Goal: Navigation & Orientation: Find specific page/section

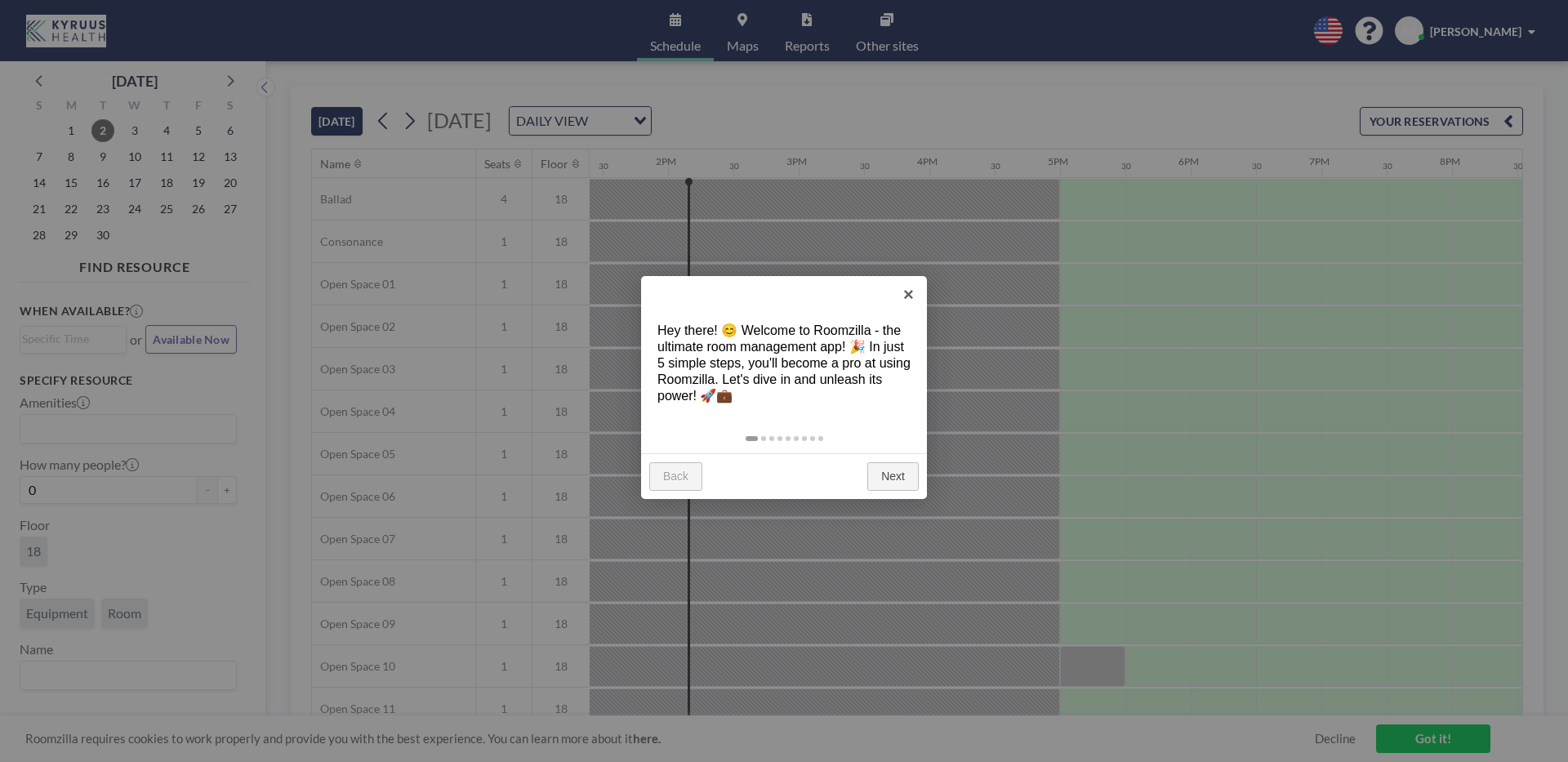
scroll to position [0, 1764]
click at [898, 472] on link "Next" at bounding box center [892, 477] width 51 height 30
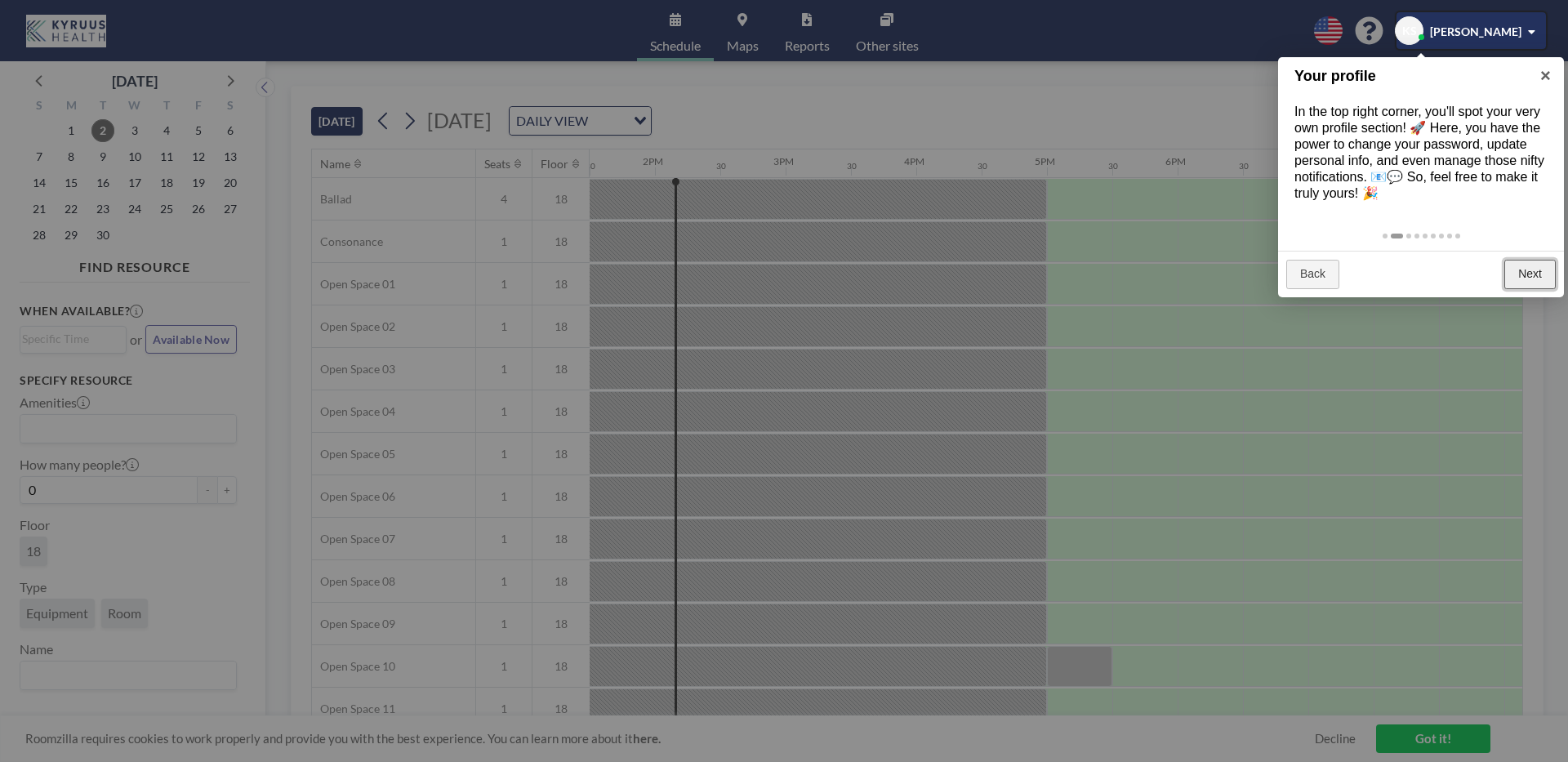
click at [1547, 271] on link "Next" at bounding box center [1529, 275] width 51 height 30
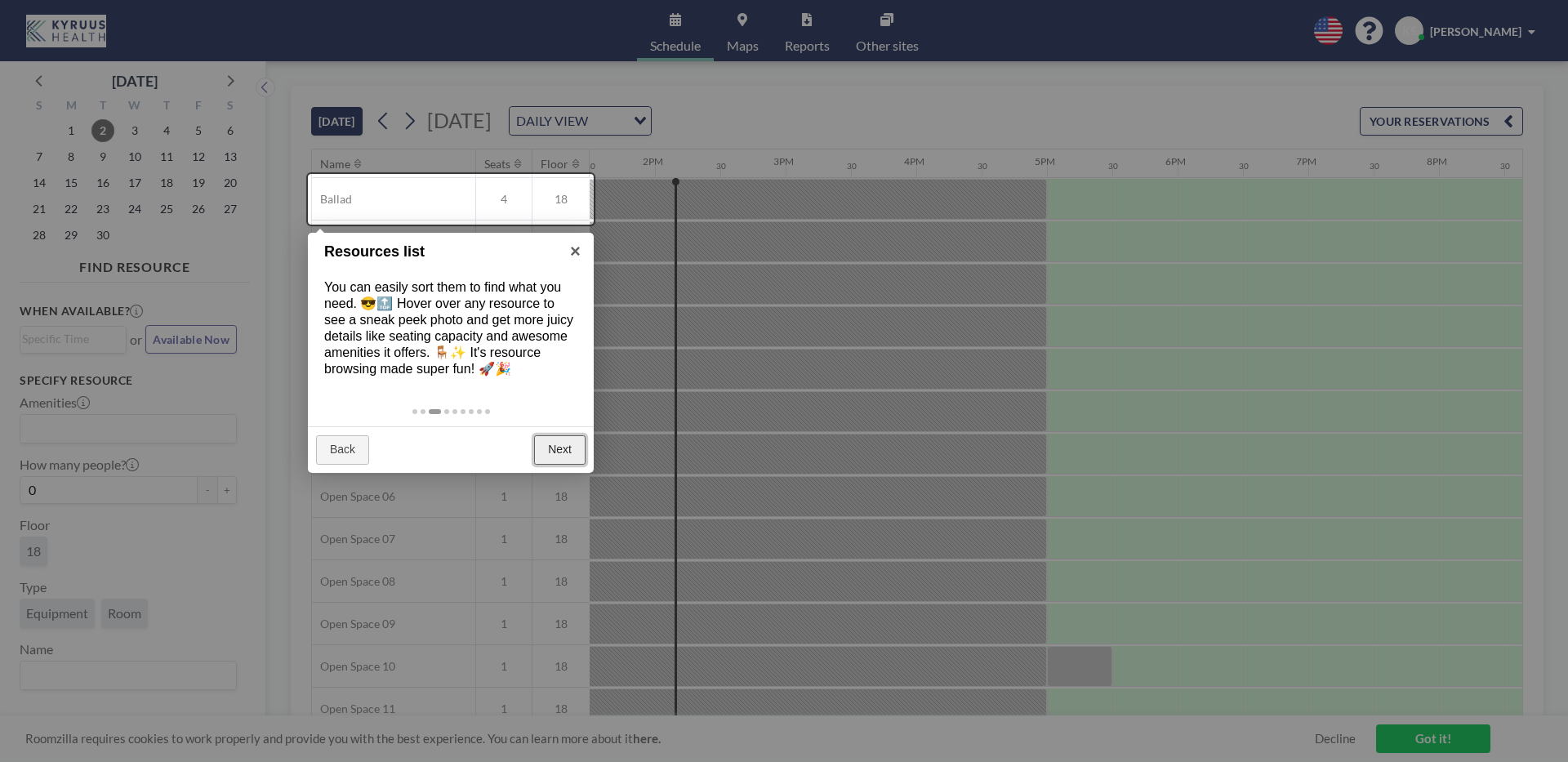
click at [546, 454] on link "Next" at bounding box center [559, 450] width 51 height 30
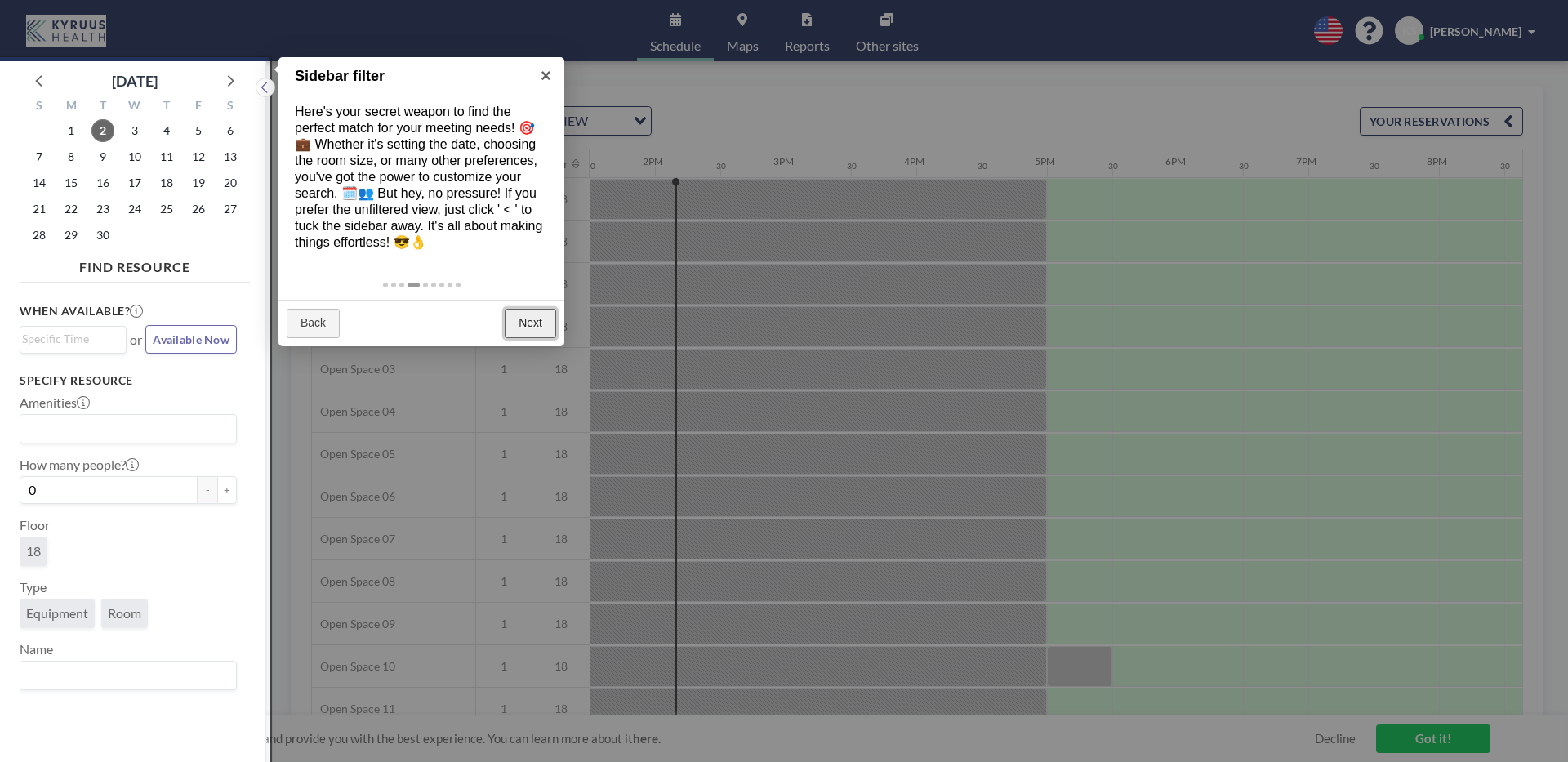
scroll to position [4, 0]
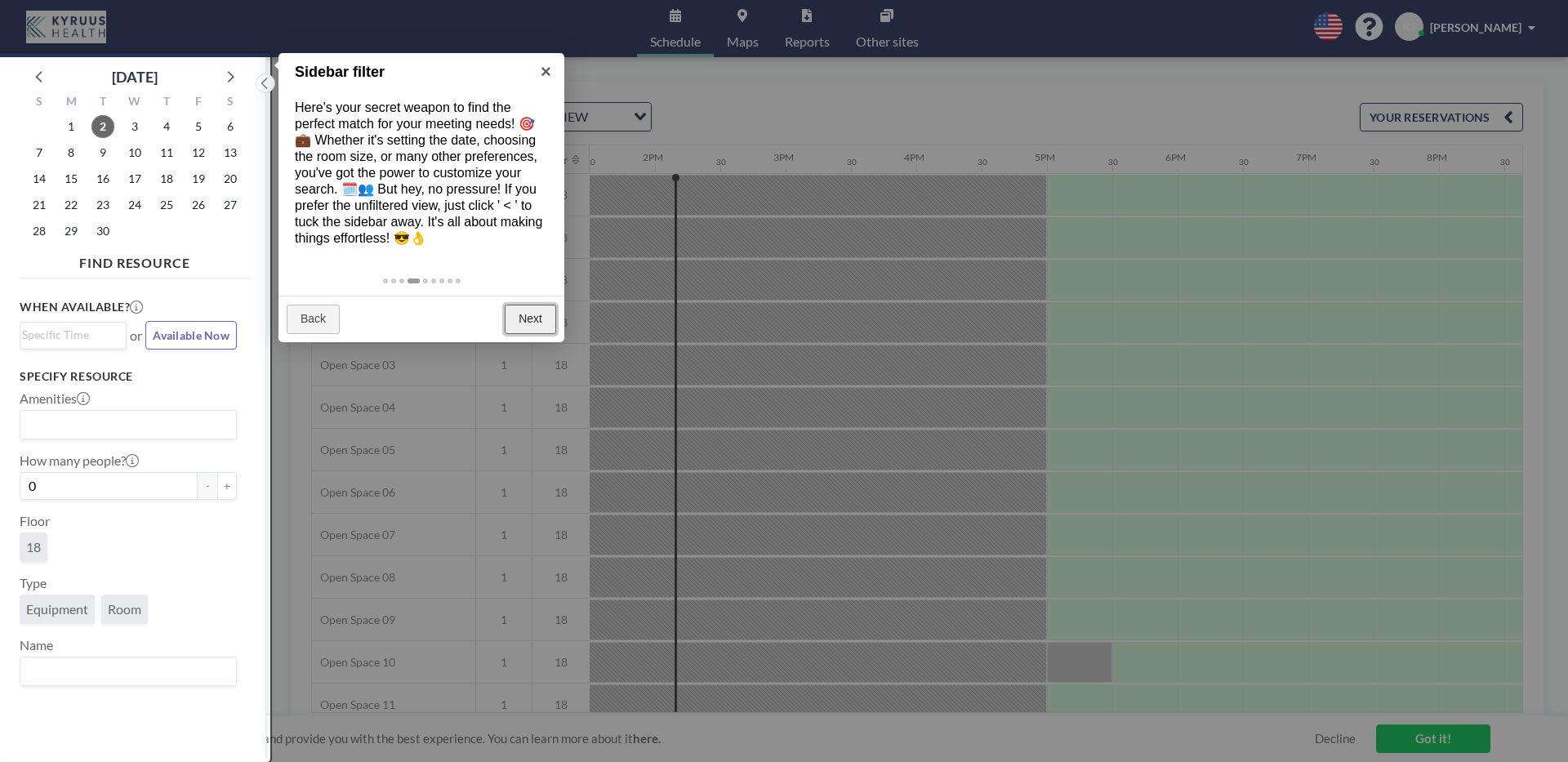
click at [518, 322] on link "Next" at bounding box center [530, 319] width 51 height 30
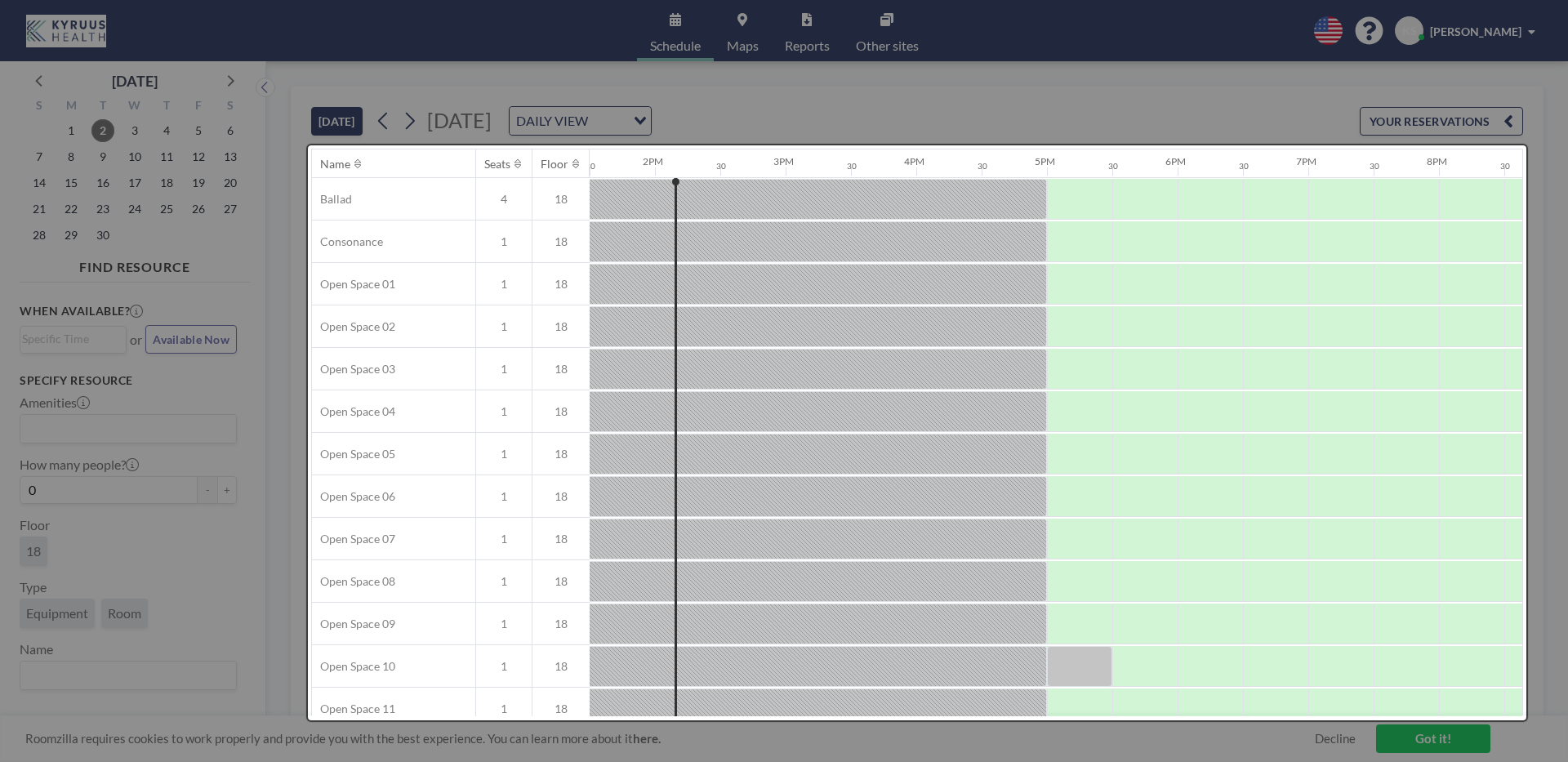
scroll to position [0, 0]
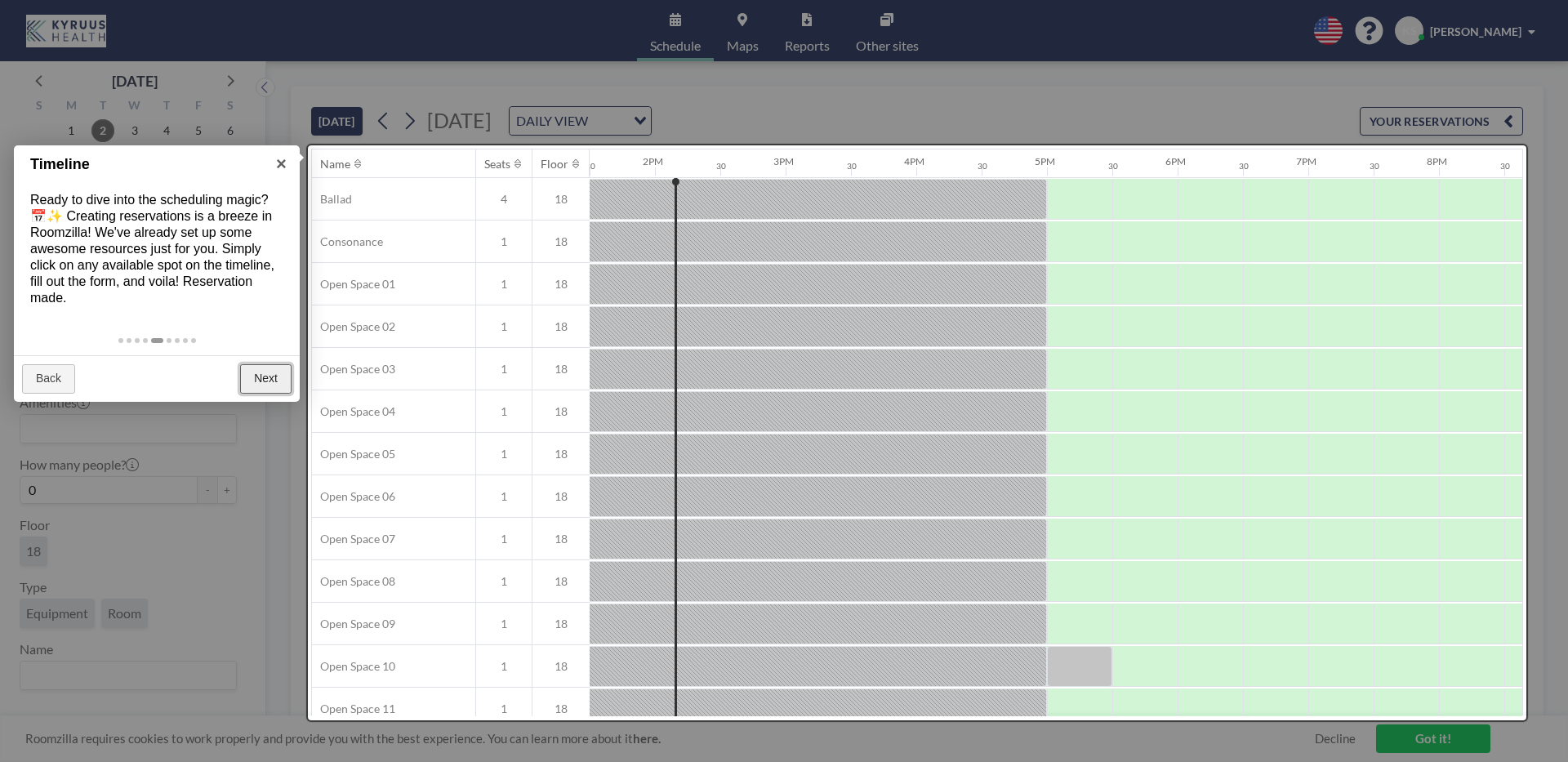
click at [265, 371] on link "Next" at bounding box center [265, 379] width 51 height 30
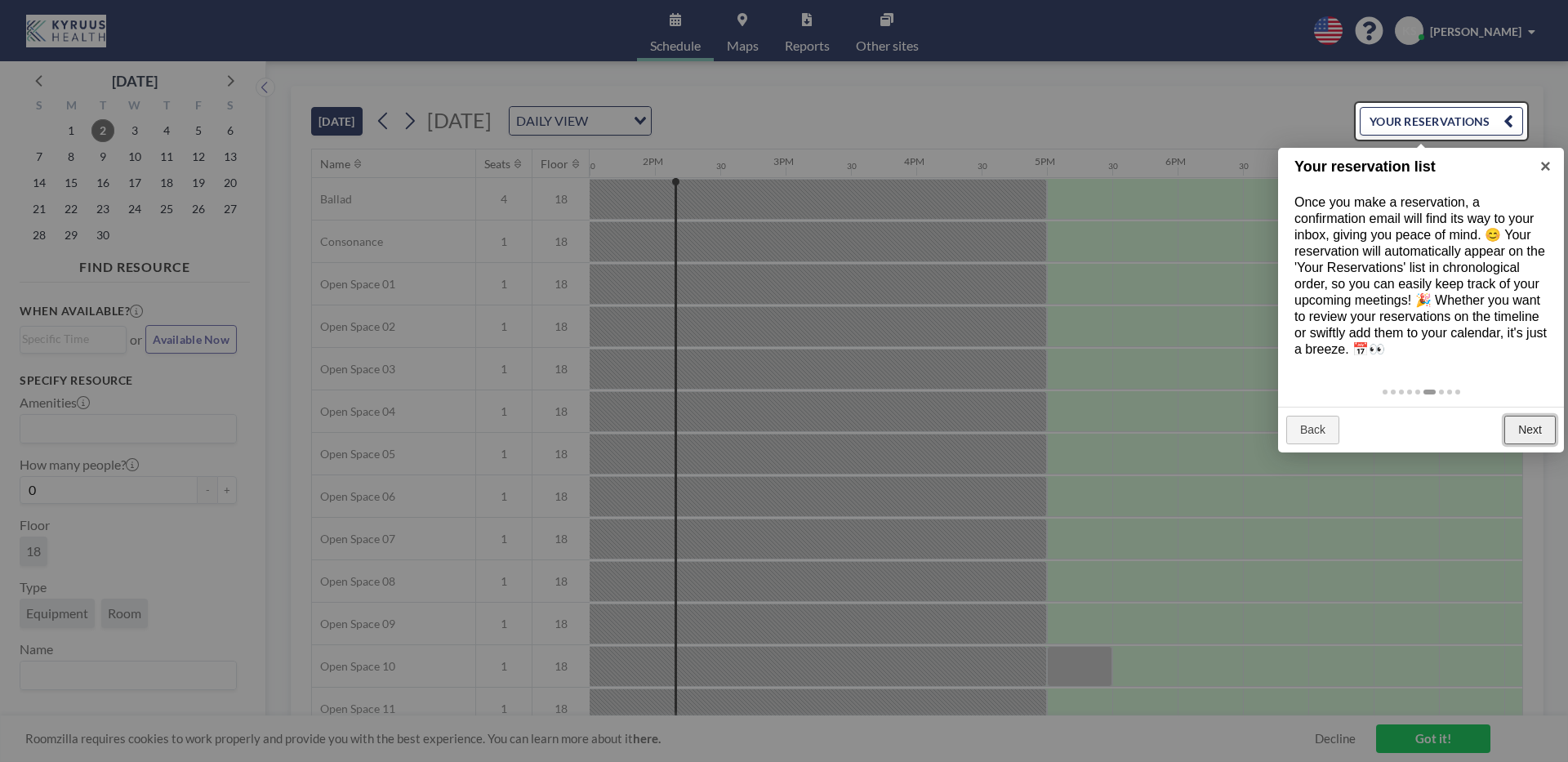
click at [1542, 416] on link "Next" at bounding box center [1529, 431] width 51 height 30
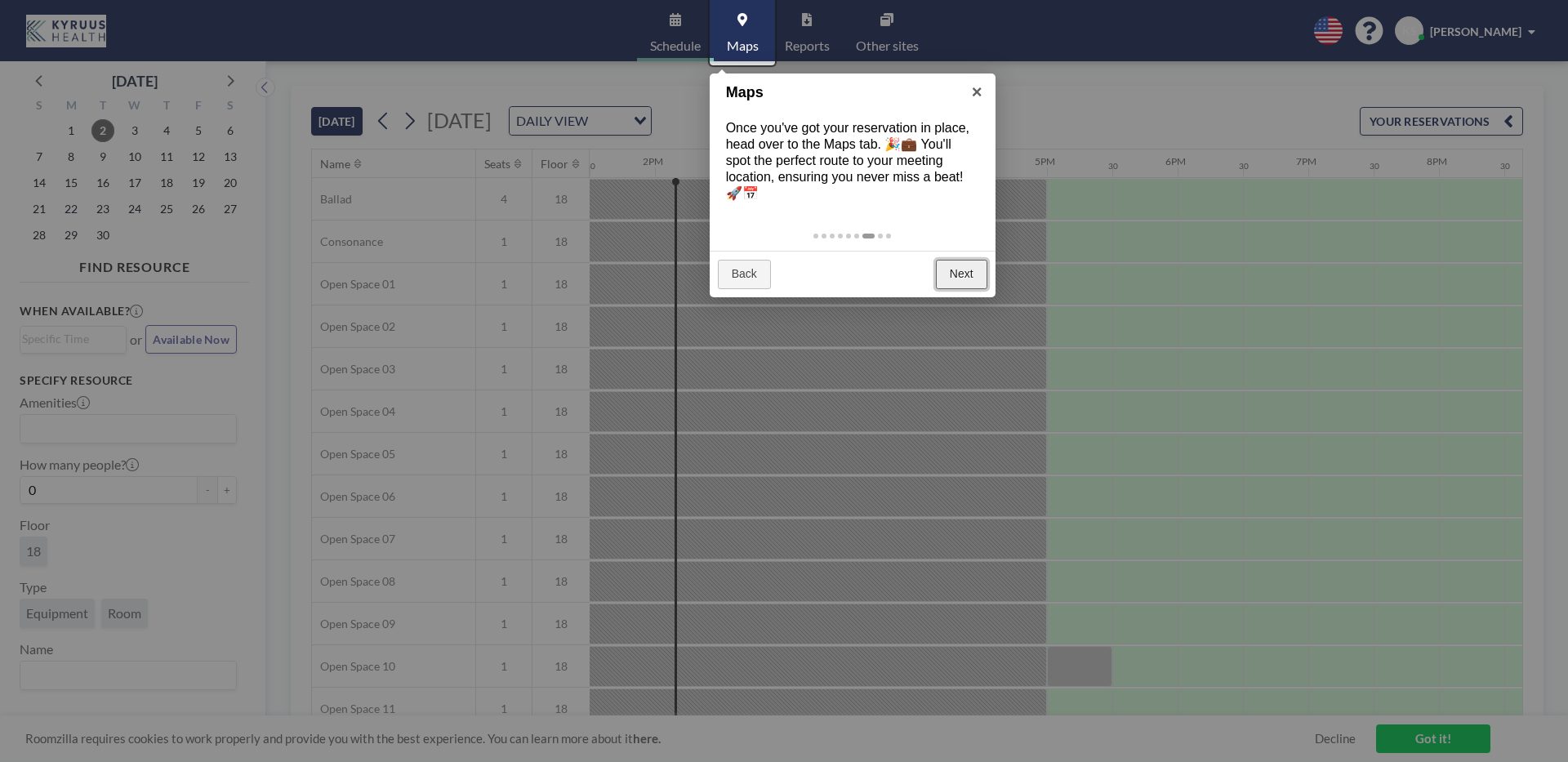
click at [964, 274] on link "Next" at bounding box center [961, 275] width 51 height 30
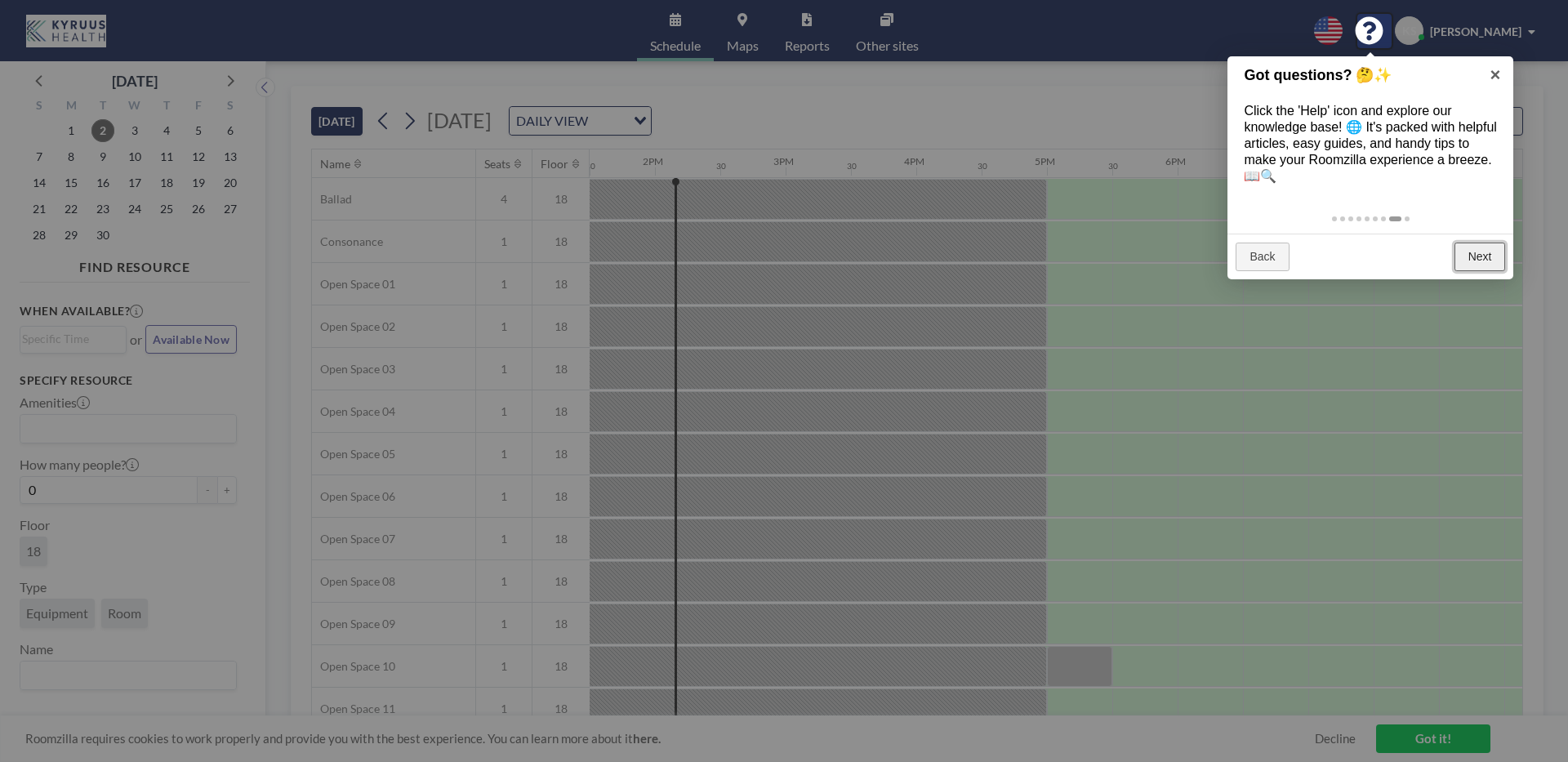
click at [1488, 255] on link "Next" at bounding box center [1479, 257] width 51 height 30
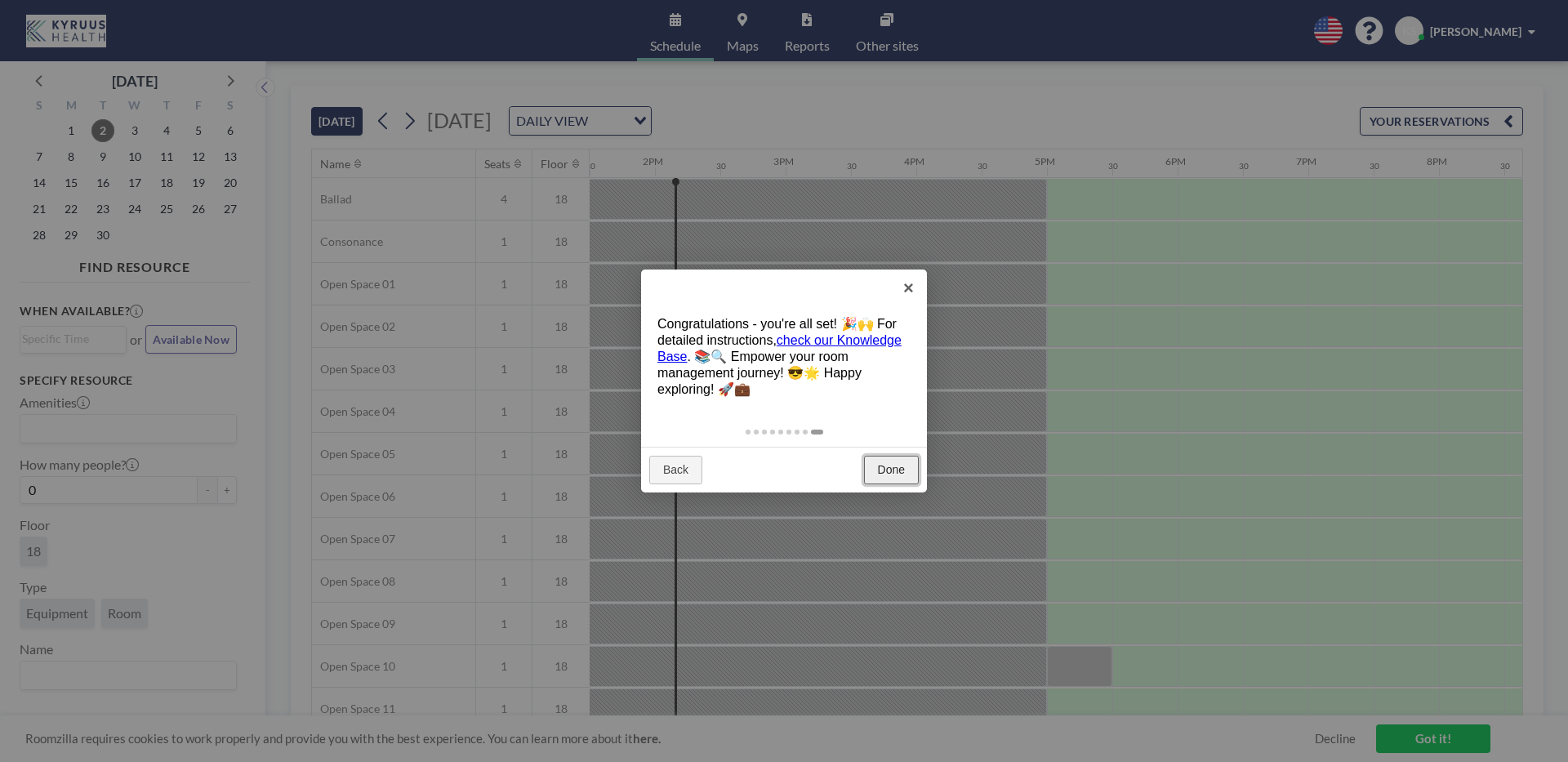
click at [898, 480] on link "Done" at bounding box center [891, 471] width 55 height 30
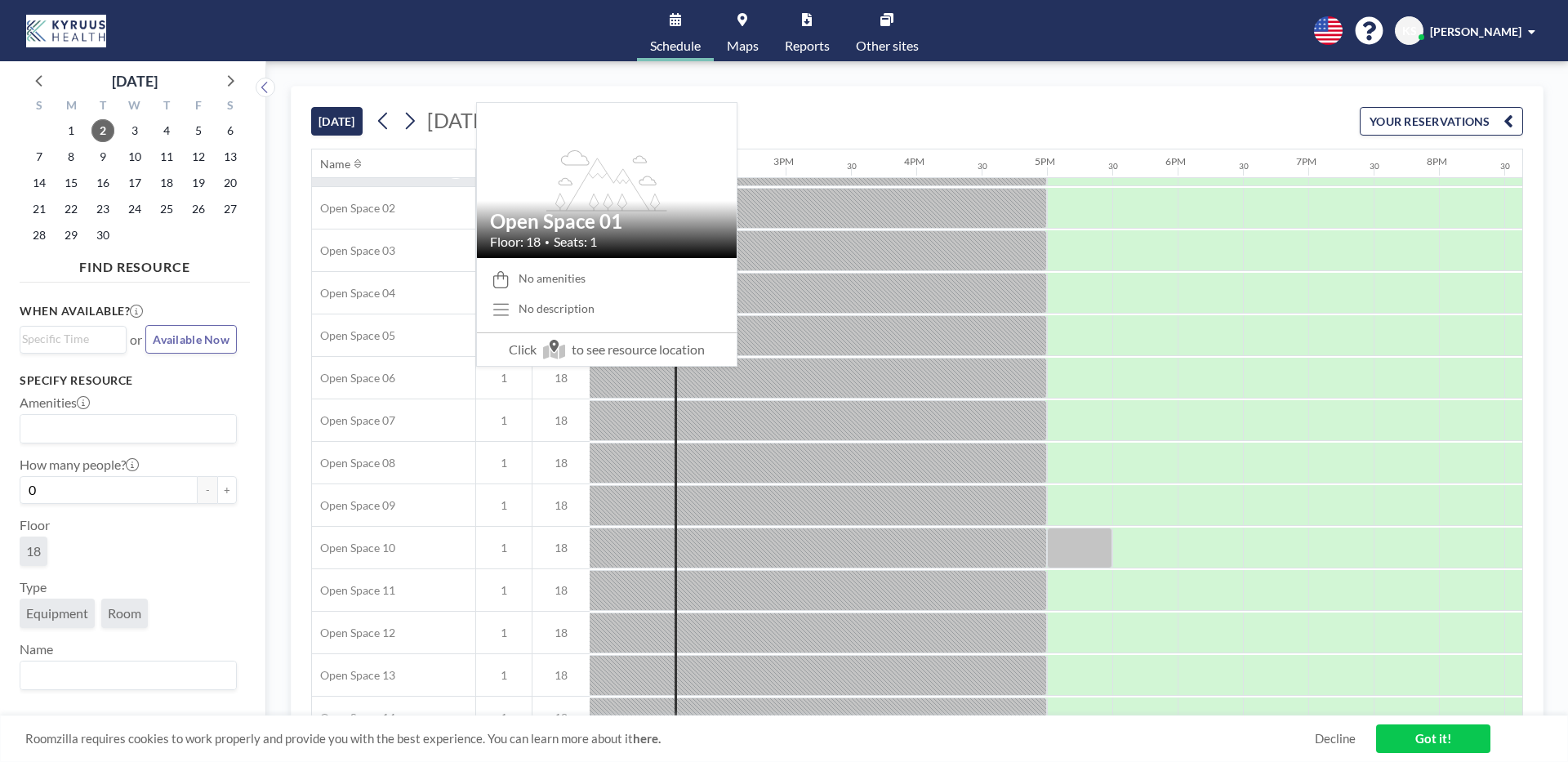
scroll to position [0, 1764]
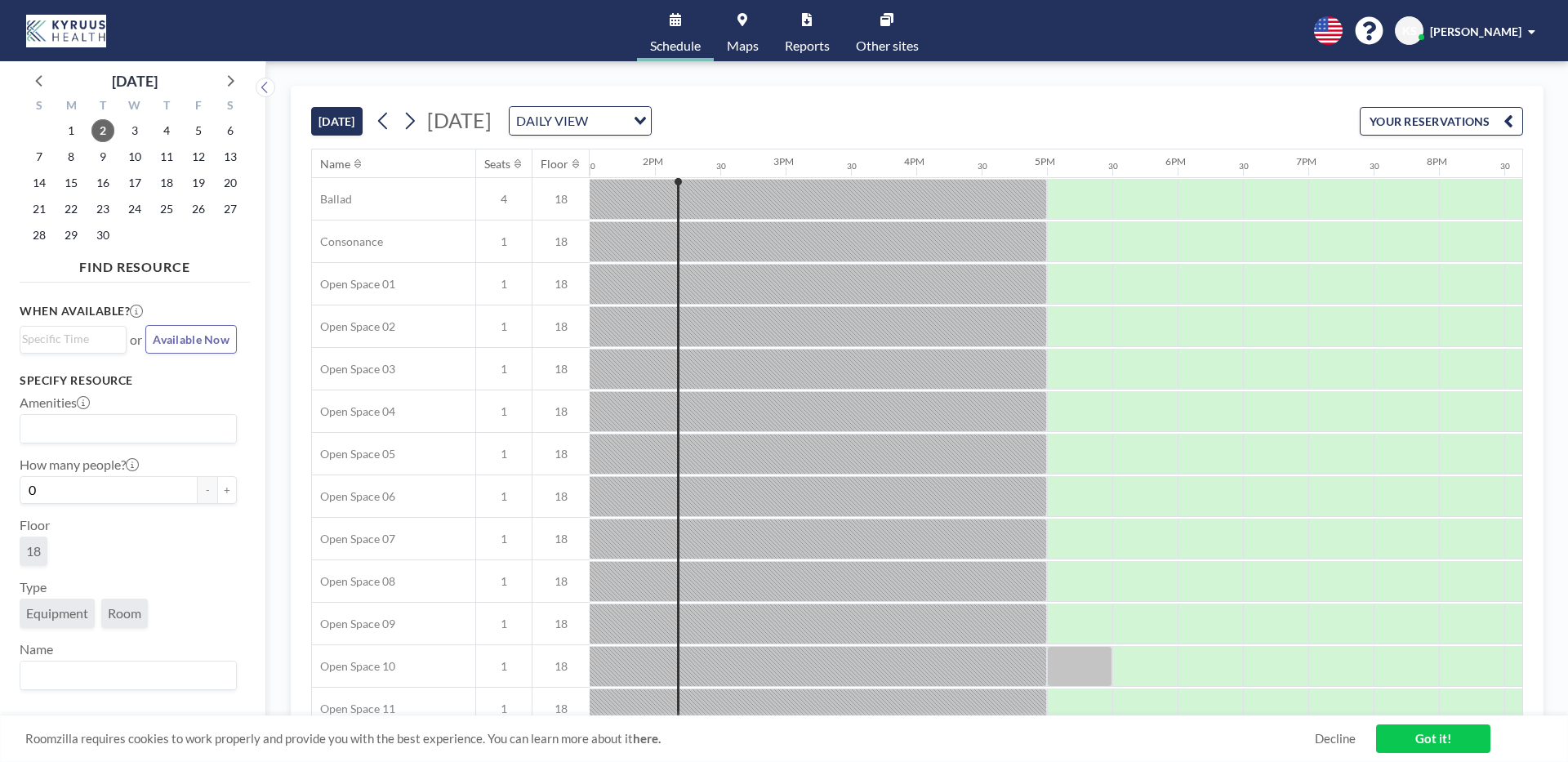
click at [1477, 42] on div "KS [PERSON_NAME]" at bounding box center [1468, 30] width 147 height 29
click at [1476, 43] on div "KS [PERSON_NAME]" at bounding box center [1468, 30] width 147 height 29
click at [1405, 122] on button "YOUR RESERVATIONS" at bounding box center [1441, 121] width 163 height 29
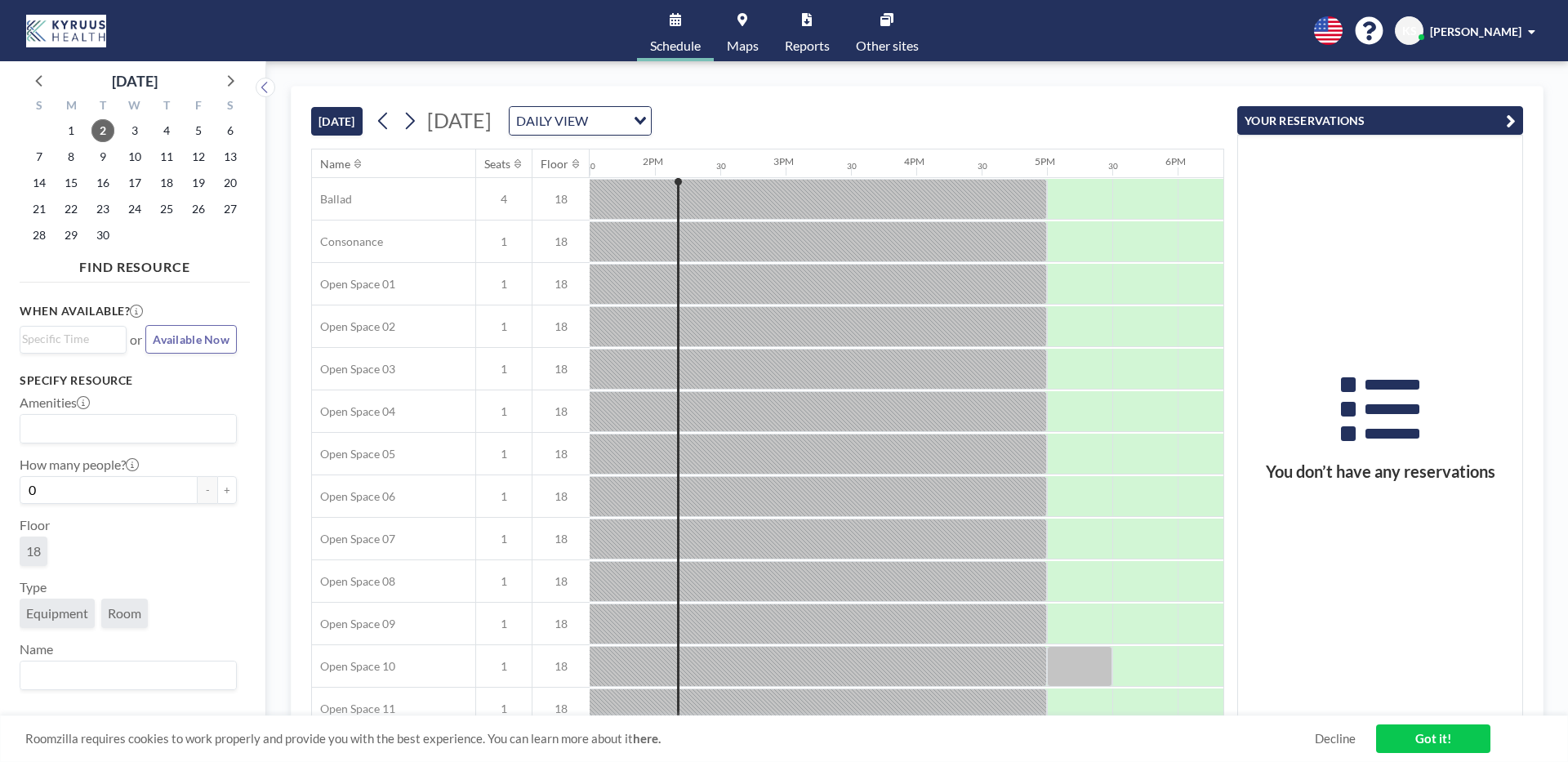
click at [1405, 122] on button "YOUR RESERVATIONS" at bounding box center [1379, 120] width 286 height 29
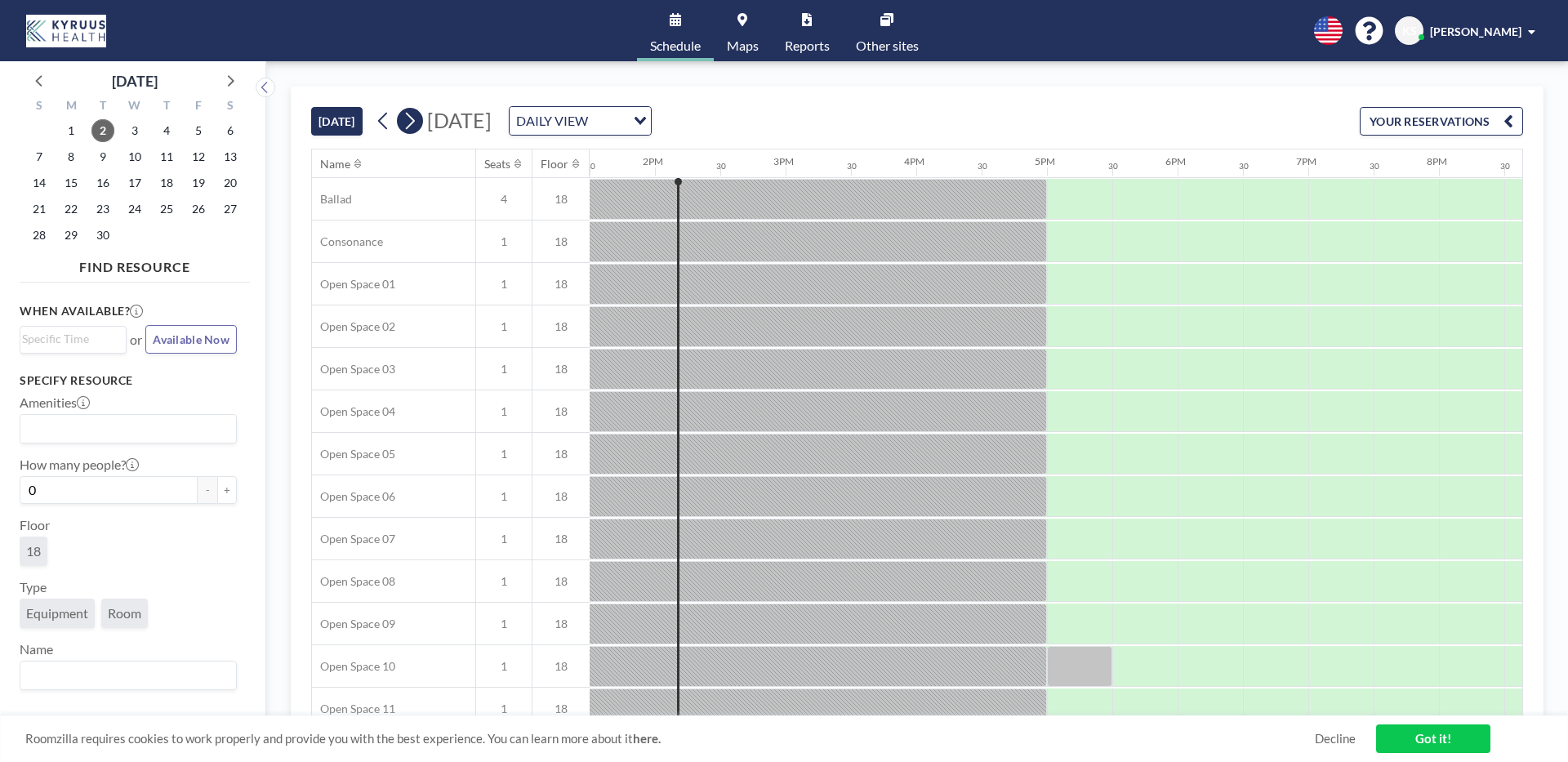
click at [415, 130] on icon at bounding box center [410, 121] width 16 height 24
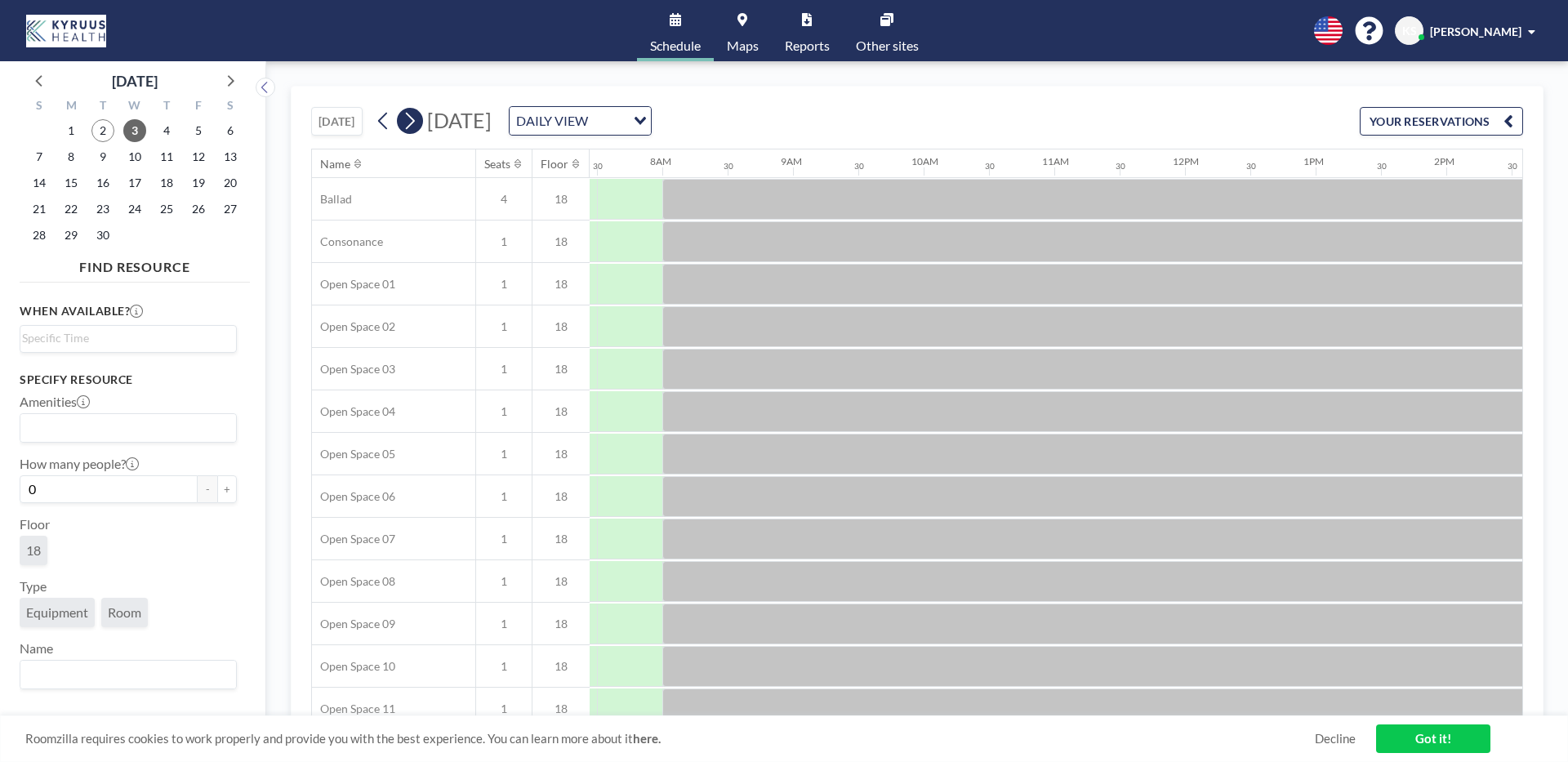
scroll to position [0, 980]
click at [415, 130] on icon at bounding box center [410, 121] width 16 height 24
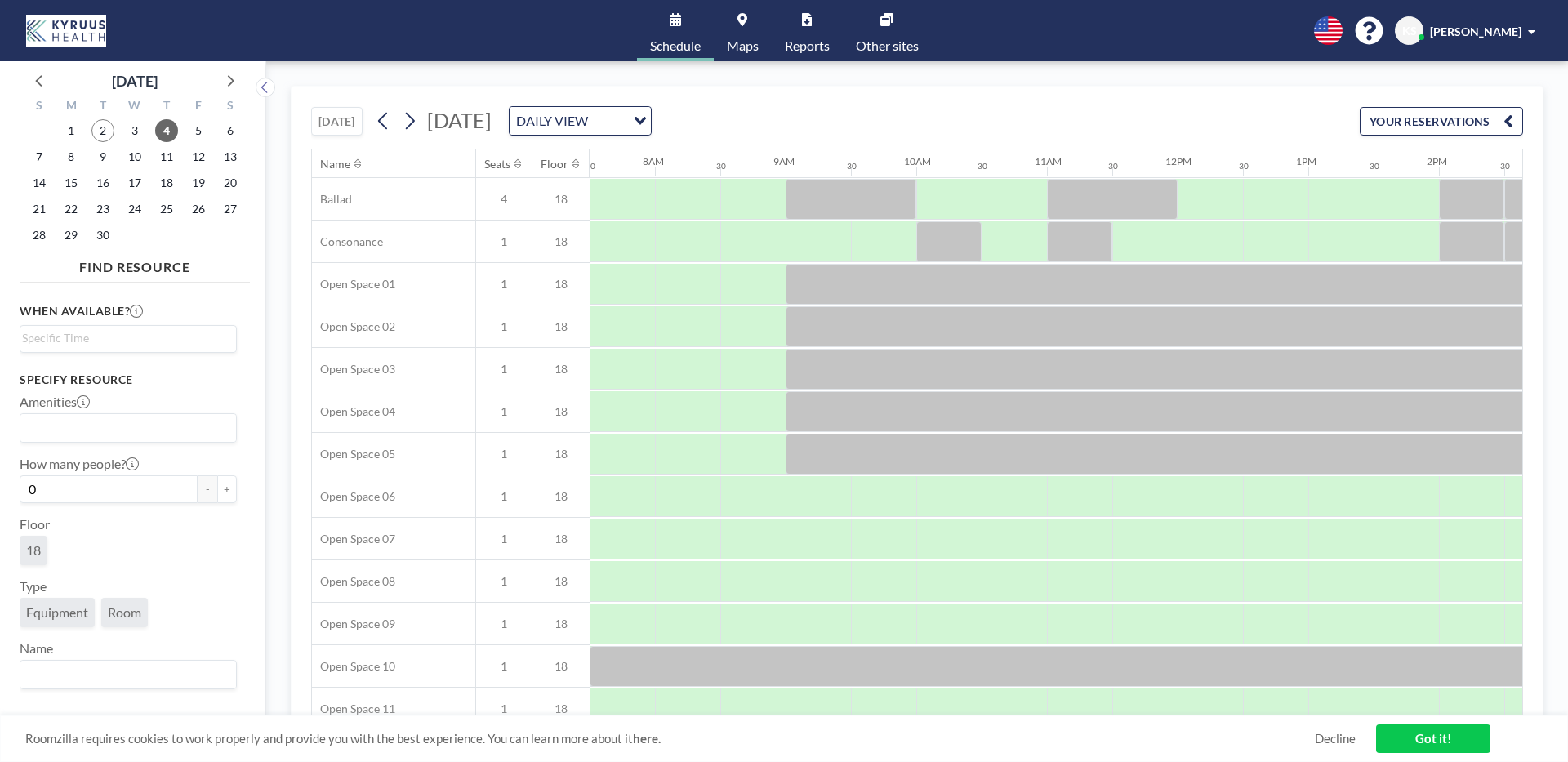
click at [161, 432] on input "Search for option" at bounding box center [124, 428] width 205 height 21
click at [237, 398] on div "When available? Loading... Specify resource Amenities Loading... Display Monito…" at bounding box center [135, 509] width 230 height 440
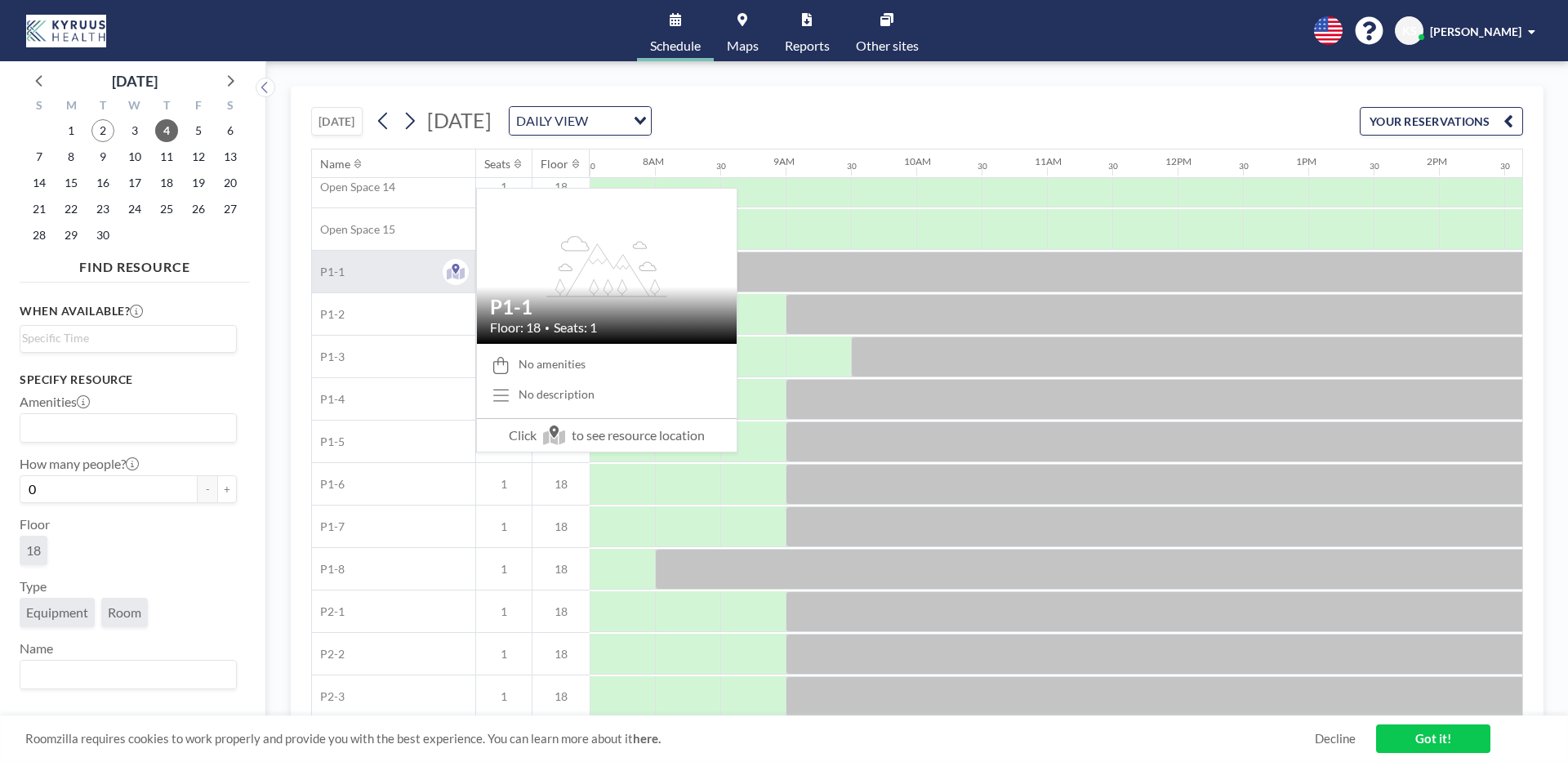
scroll to position [660, 980]
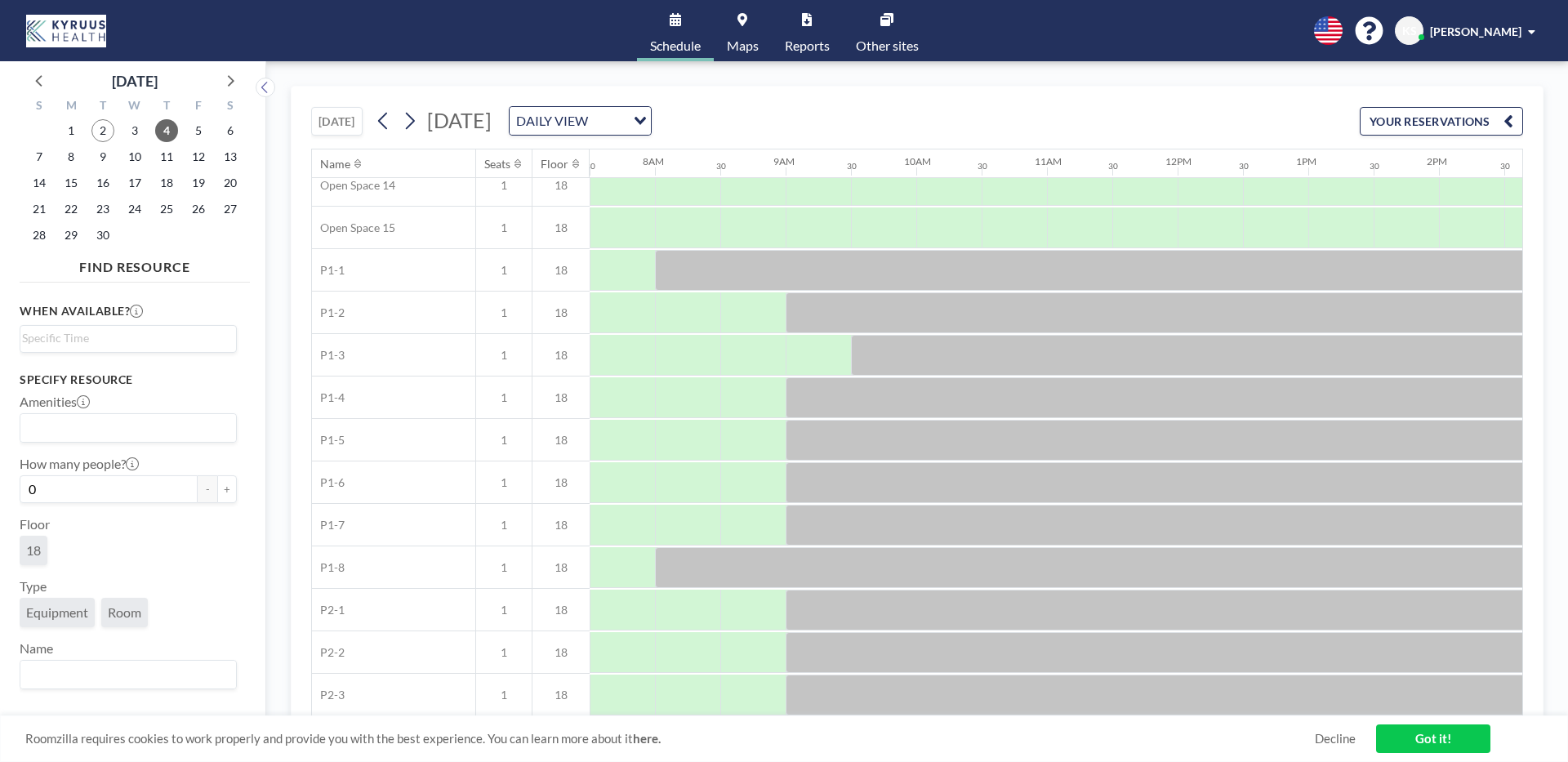
click at [745, 28] on link "Maps" at bounding box center [743, 30] width 58 height 61
